Goal: Transaction & Acquisition: Book appointment/travel/reservation

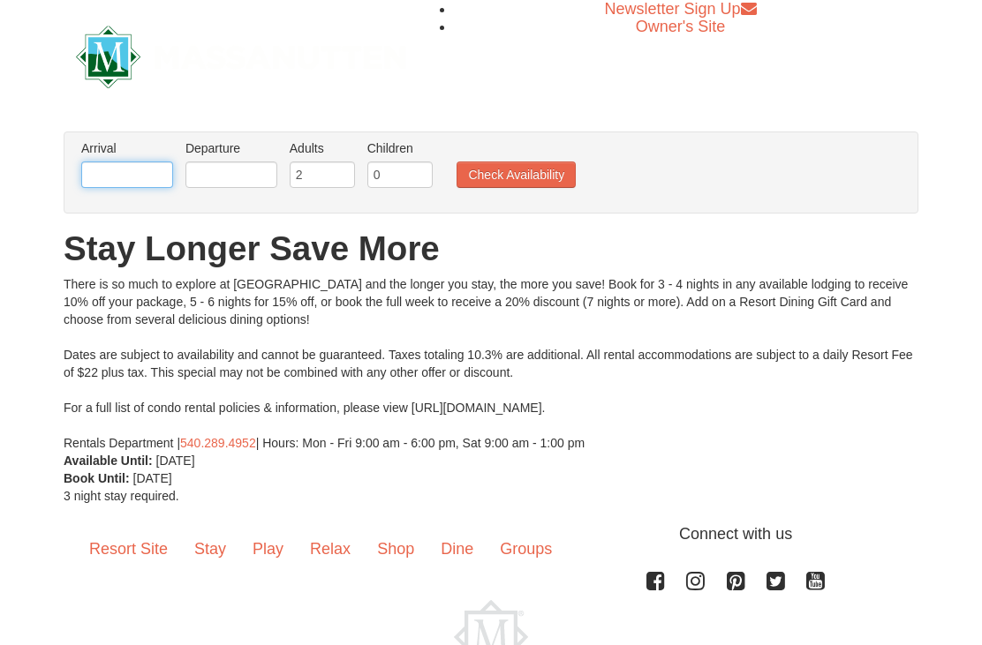
click at [130, 175] on input "text" at bounding box center [127, 175] width 92 height 26
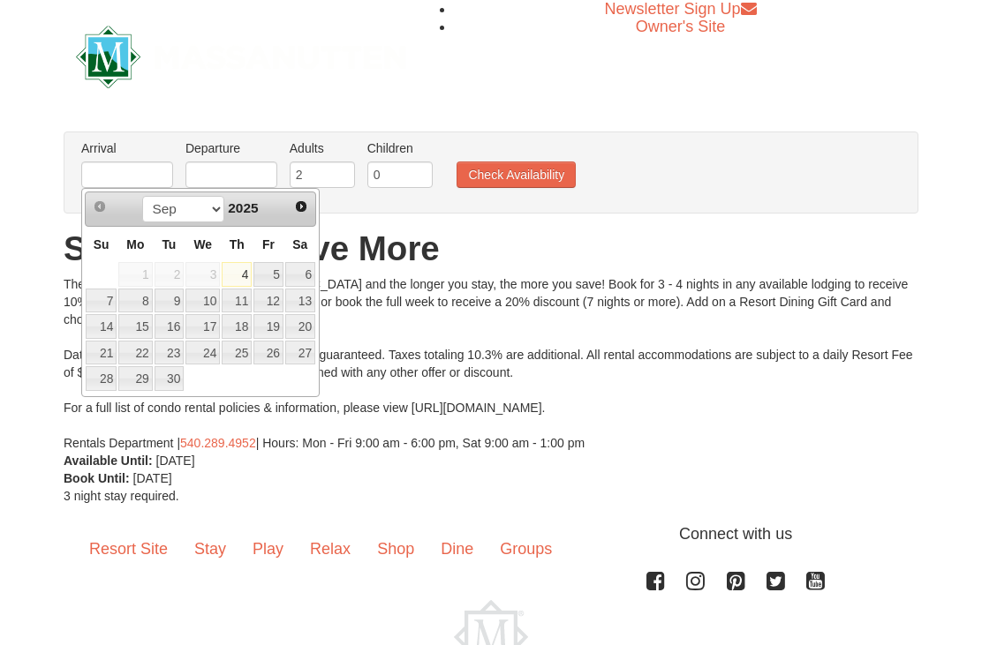
click at [300, 235] on th "Sa" at bounding box center [300, 244] width 32 height 34
click at [302, 209] on span "Next" at bounding box center [301, 207] width 14 height 14
click at [786, 177] on ul "Arrival Please format dates MM/DD/YYYY Please format dates MM/DD/YYYY Departure…" at bounding box center [482, 168] width 810 height 57
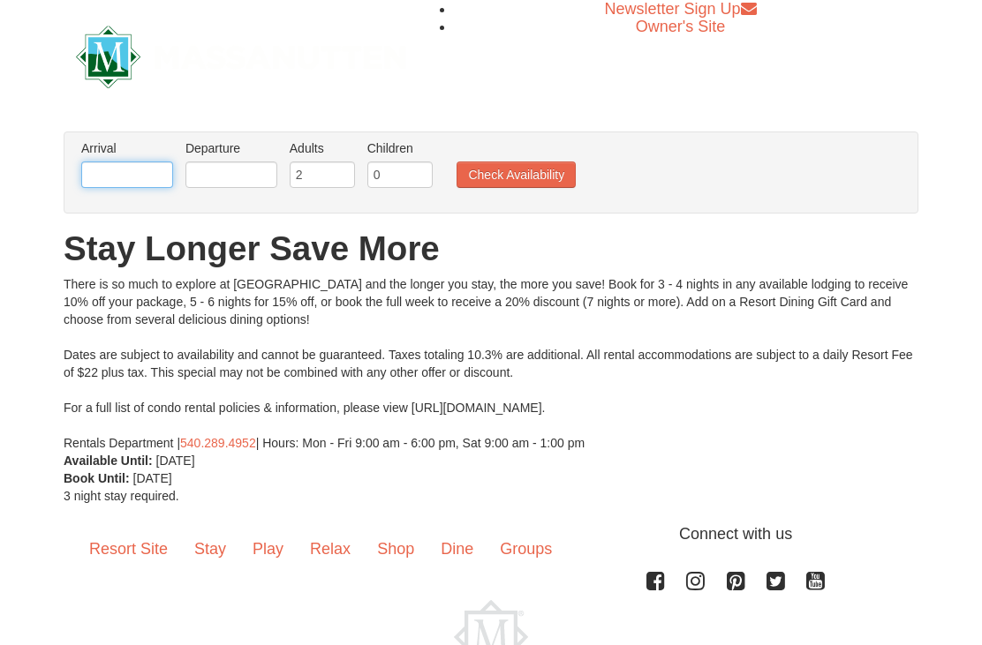
click at [147, 177] on input "text" at bounding box center [127, 175] width 92 height 26
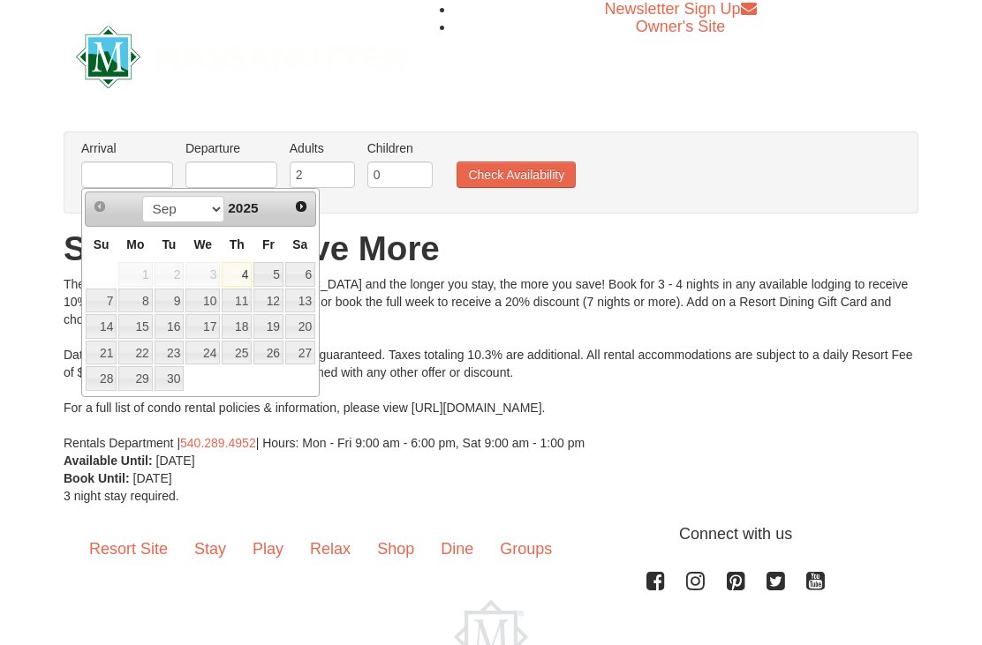
click at [300, 212] on span "Next" at bounding box center [301, 207] width 14 height 14
click at [270, 235] on th "Fr" at bounding box center [269, 244] width 32 height 34
click at [109, 301] on link "5" at bounding box center [101, 301] width 31 height 25
type input "[DATE]"
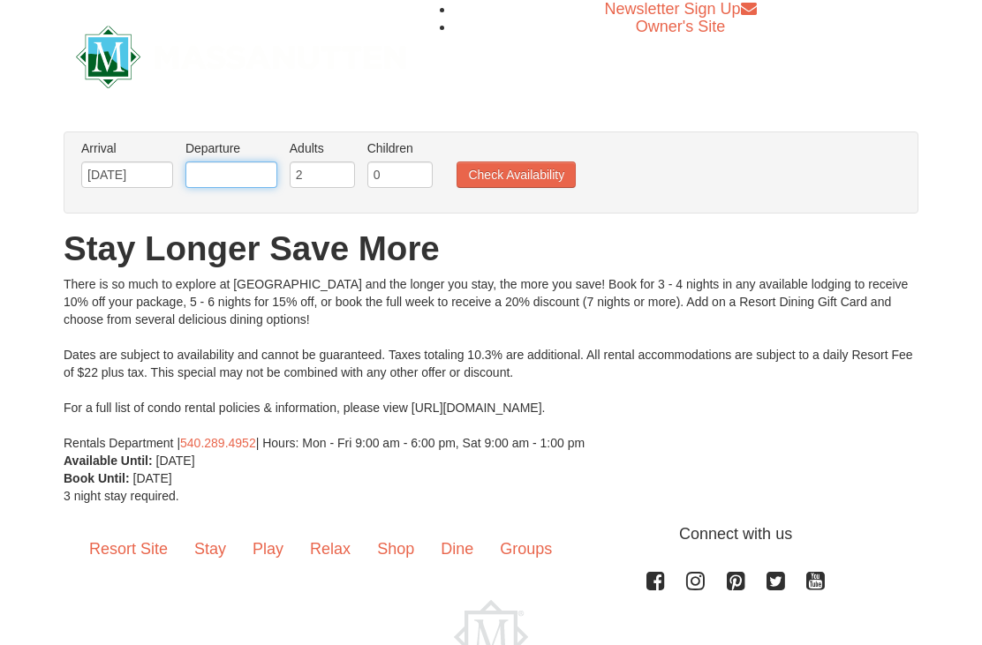
click at [238, 178] on input "text" at bounding box center [231, 175] width 92 height 26
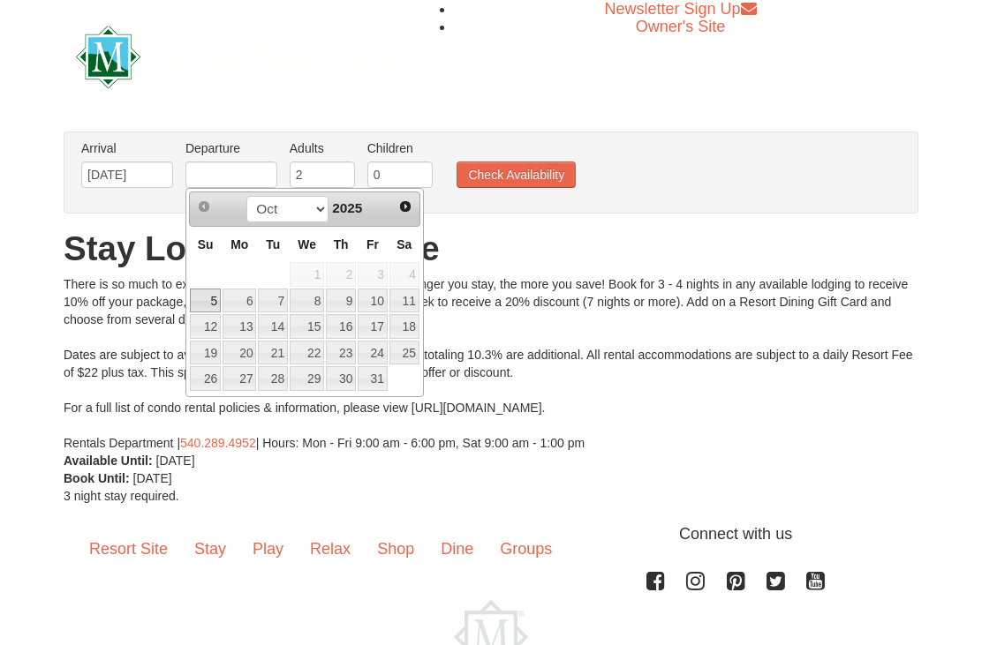
click at [238, 257] on th "Mo" at bounding box center [239, 244] width 35 height 34
click at [404, 291] on link "11" at bounding box center [404, 301] width 30 height 25
type input "[DATE]"
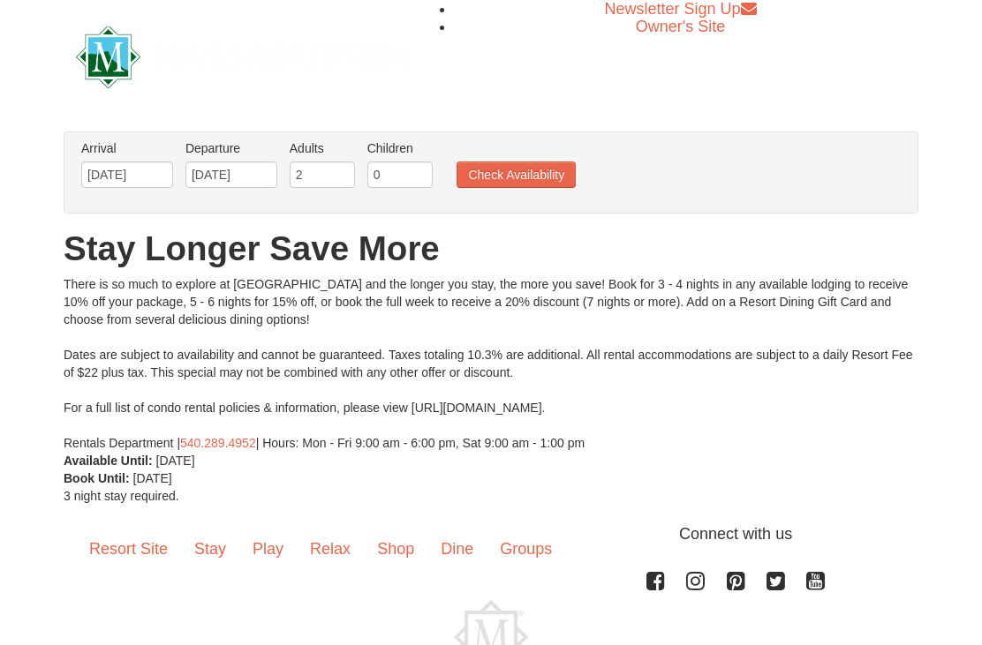
click at [521, 181] on button "Check Availability" at bounding box center [516, 175] width 119 height 26
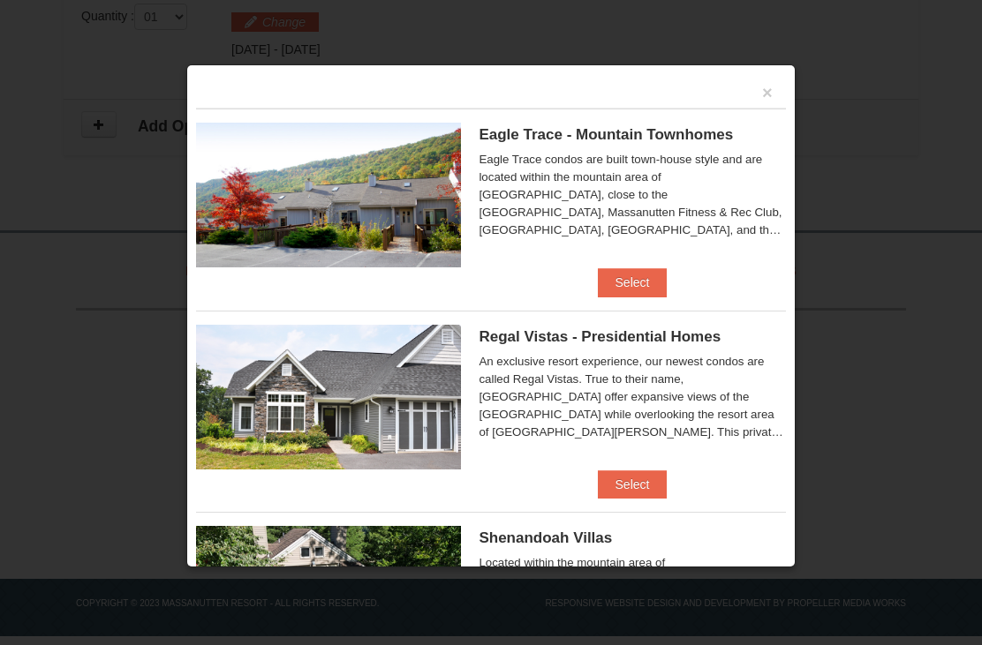
click at [770, 89] on button "×" at bounding box center [767, 93] width 11 height 18
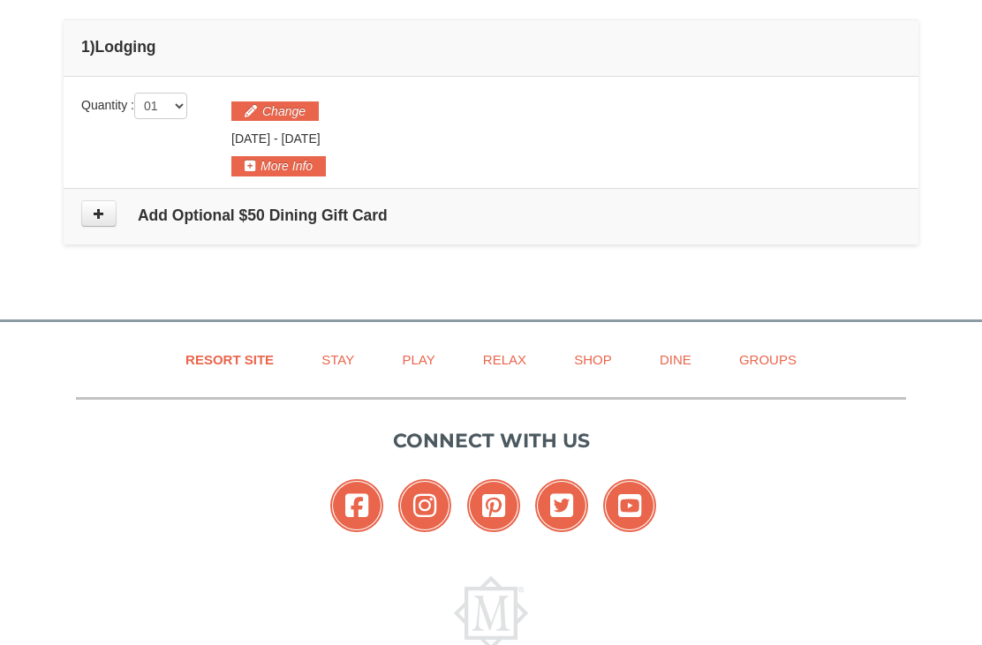
scroll to position [487, 0]
click at [347, 364] on link "Stay" at bounding box center [337, 360] width 77 height 40
